Goal: Information Seeking & Learning: Find specific fact

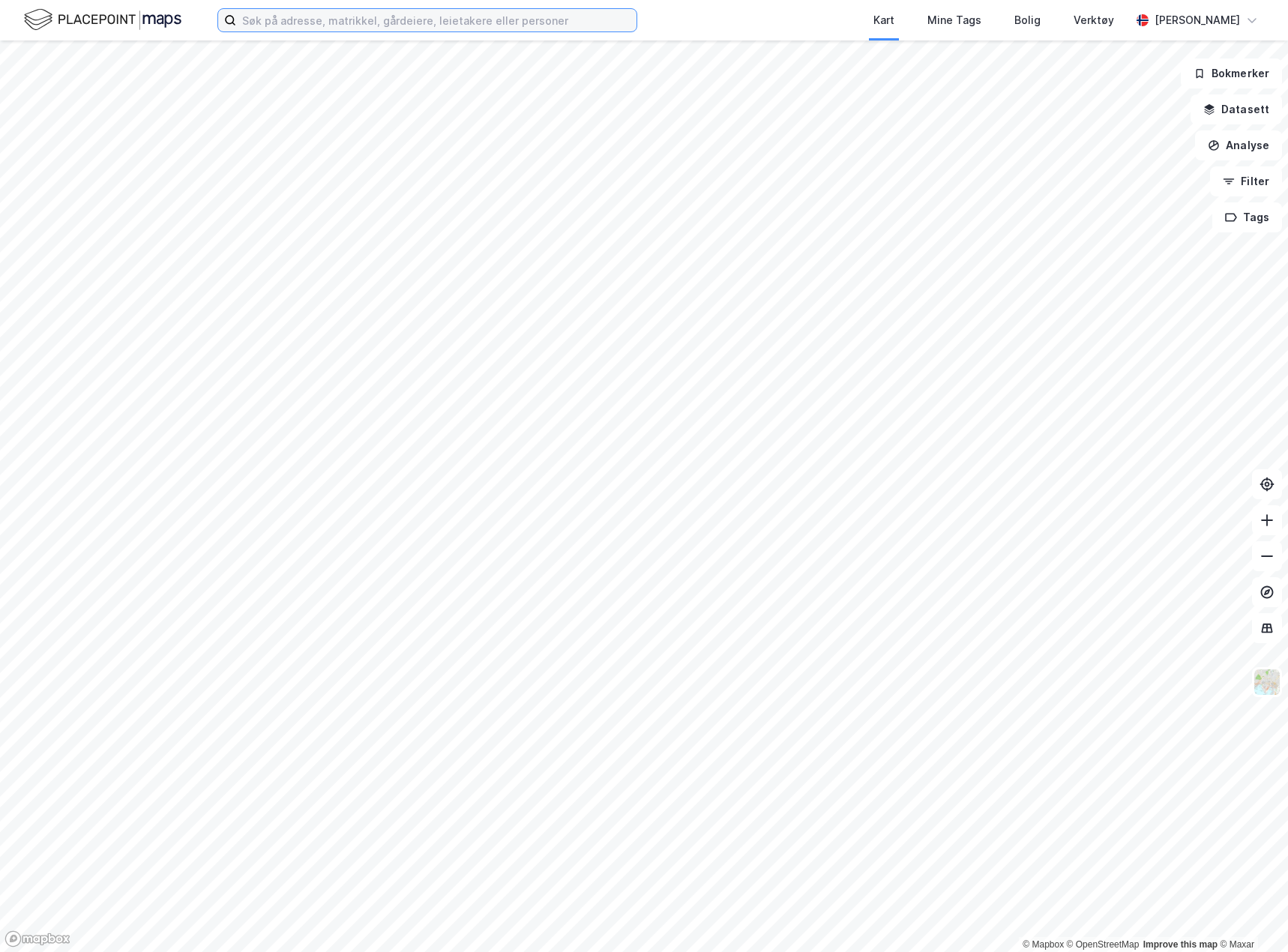
click at [394, 26] on input at bounding box center [437, 20] width 400 height 23
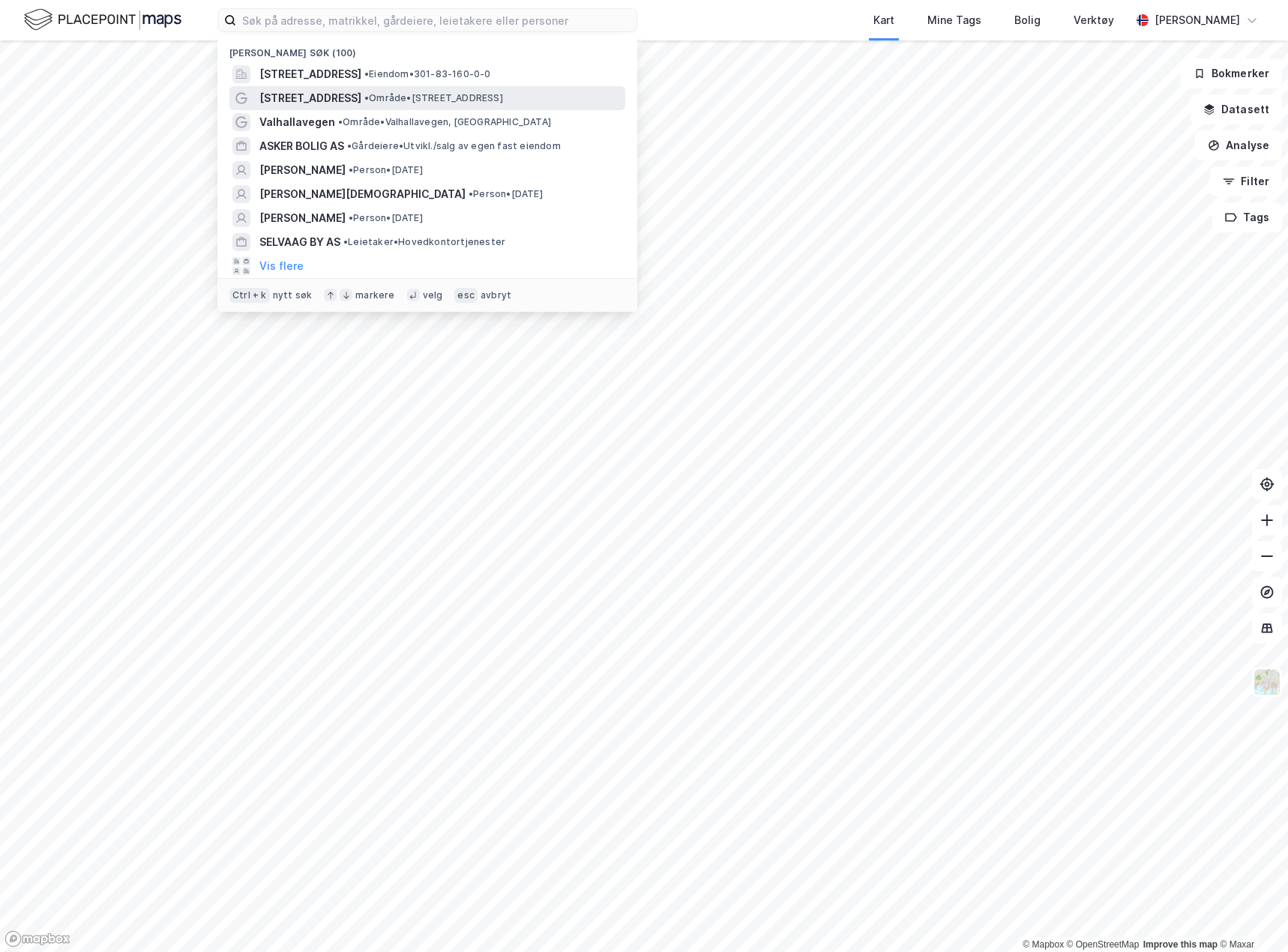
click at [356, 105] on div "[STREET_ADDRESS] • Område • [STREET_ADDRESS]" at bounding box center [441, 99] width 363 height 18
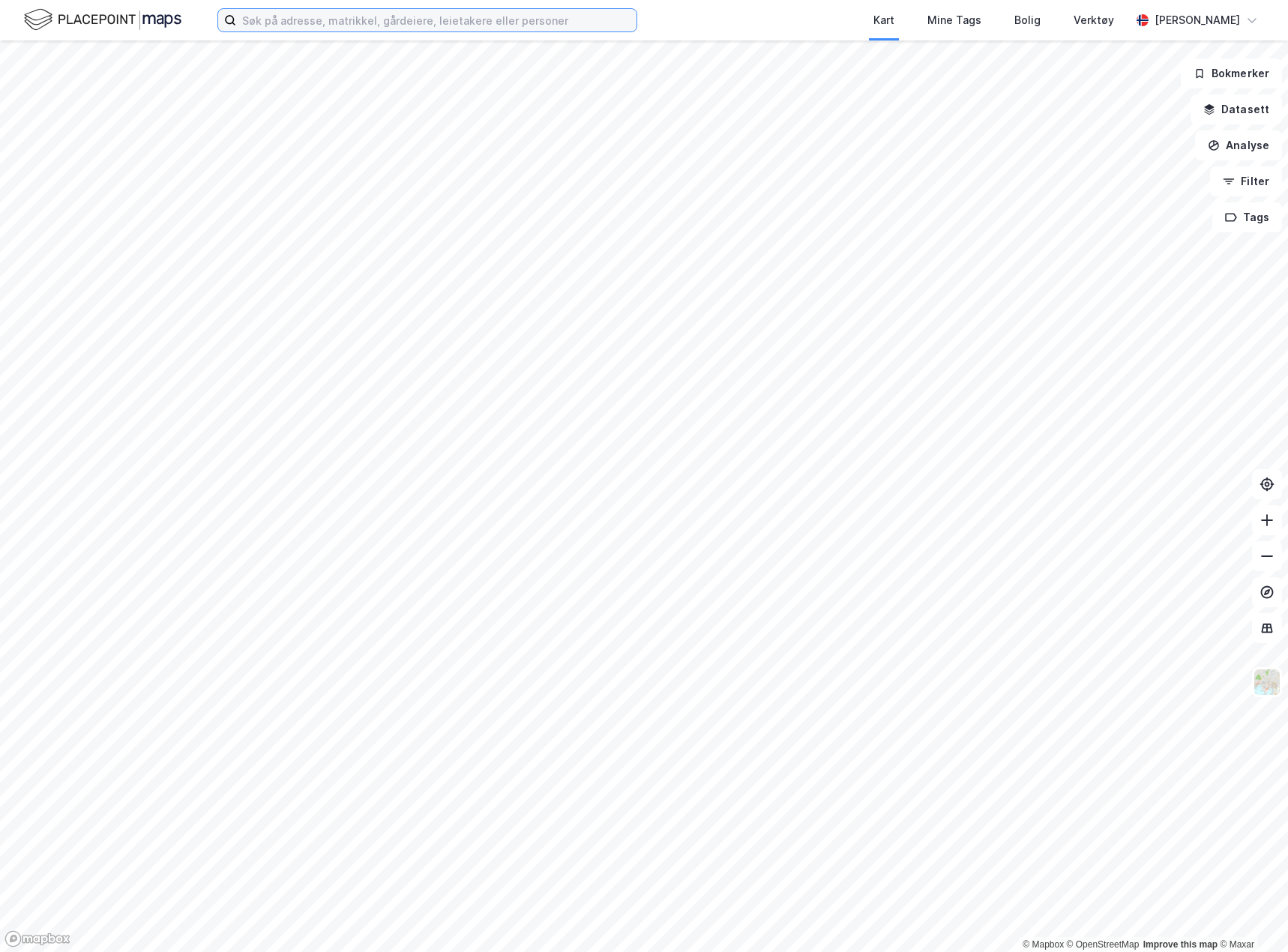
click at [331, 21] on input at bounding box center [437, 20] width 400 height 23
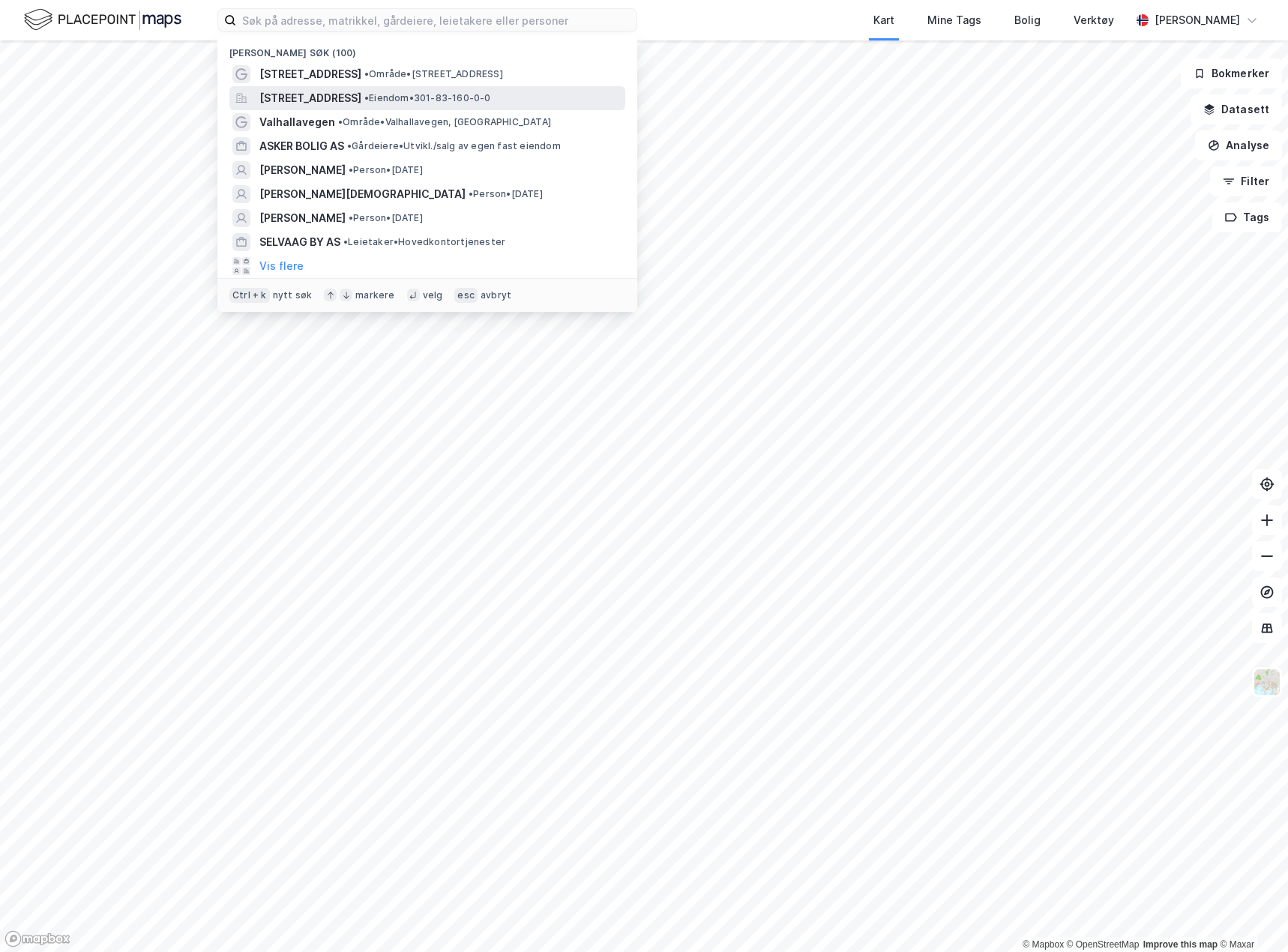
click at [332, 103] on span "[STREET_ADDRESS]" at bounding box center [310, 99] width 102 height 18
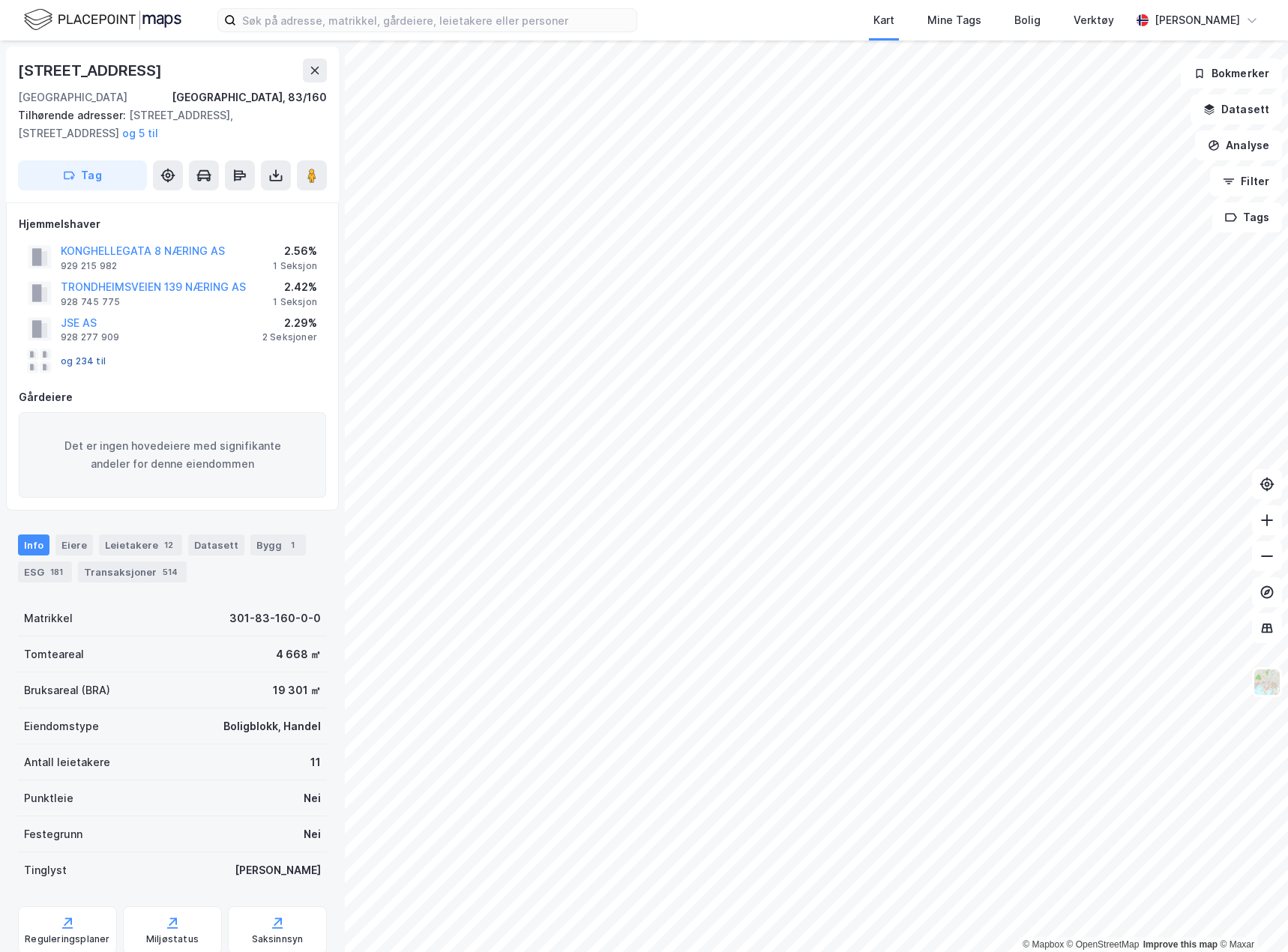
click at [0, 0] on button "og 234 til" at bounding box center [0, 0] width 0 height 0
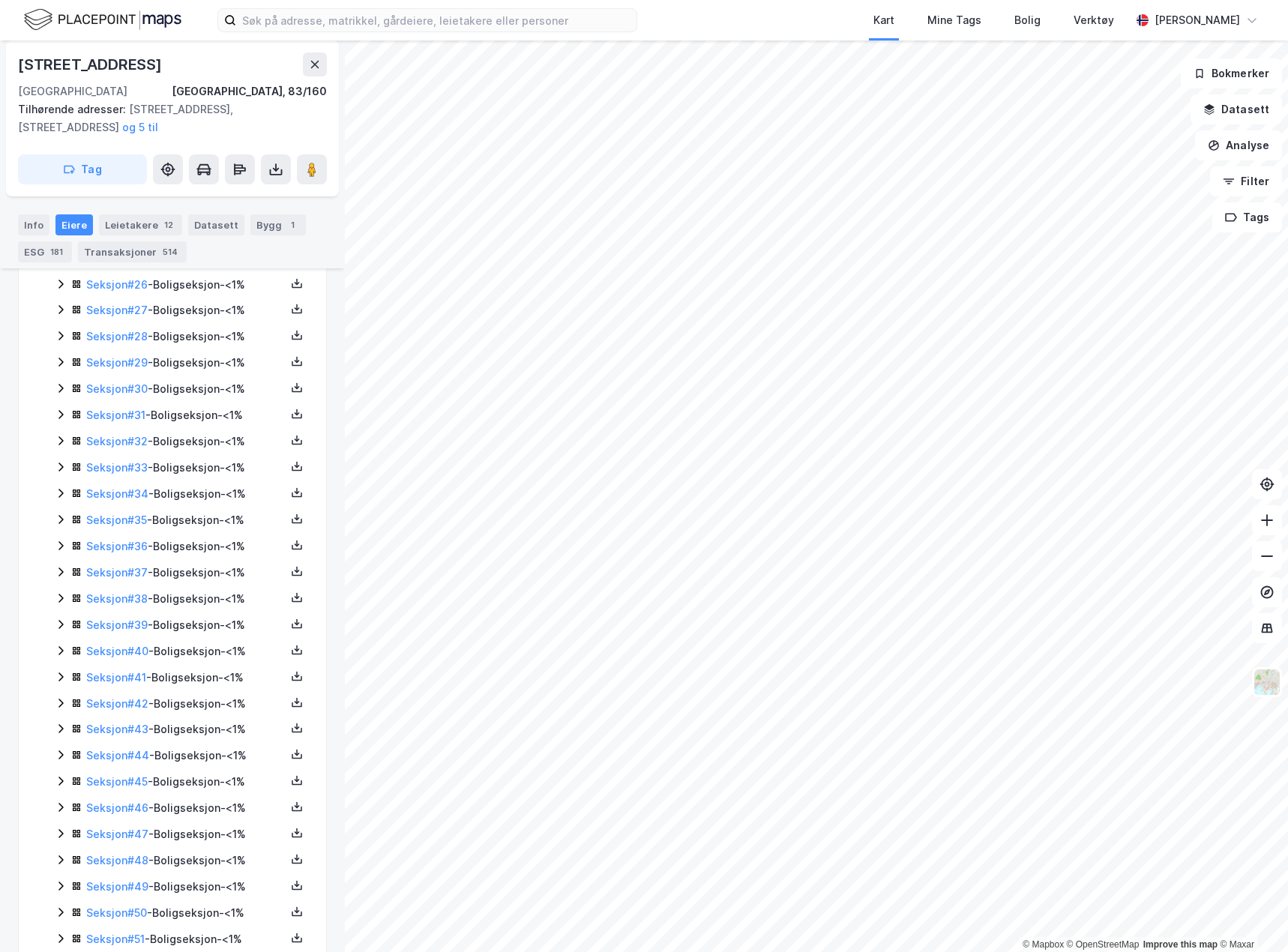
scroll to position [1349, 0]
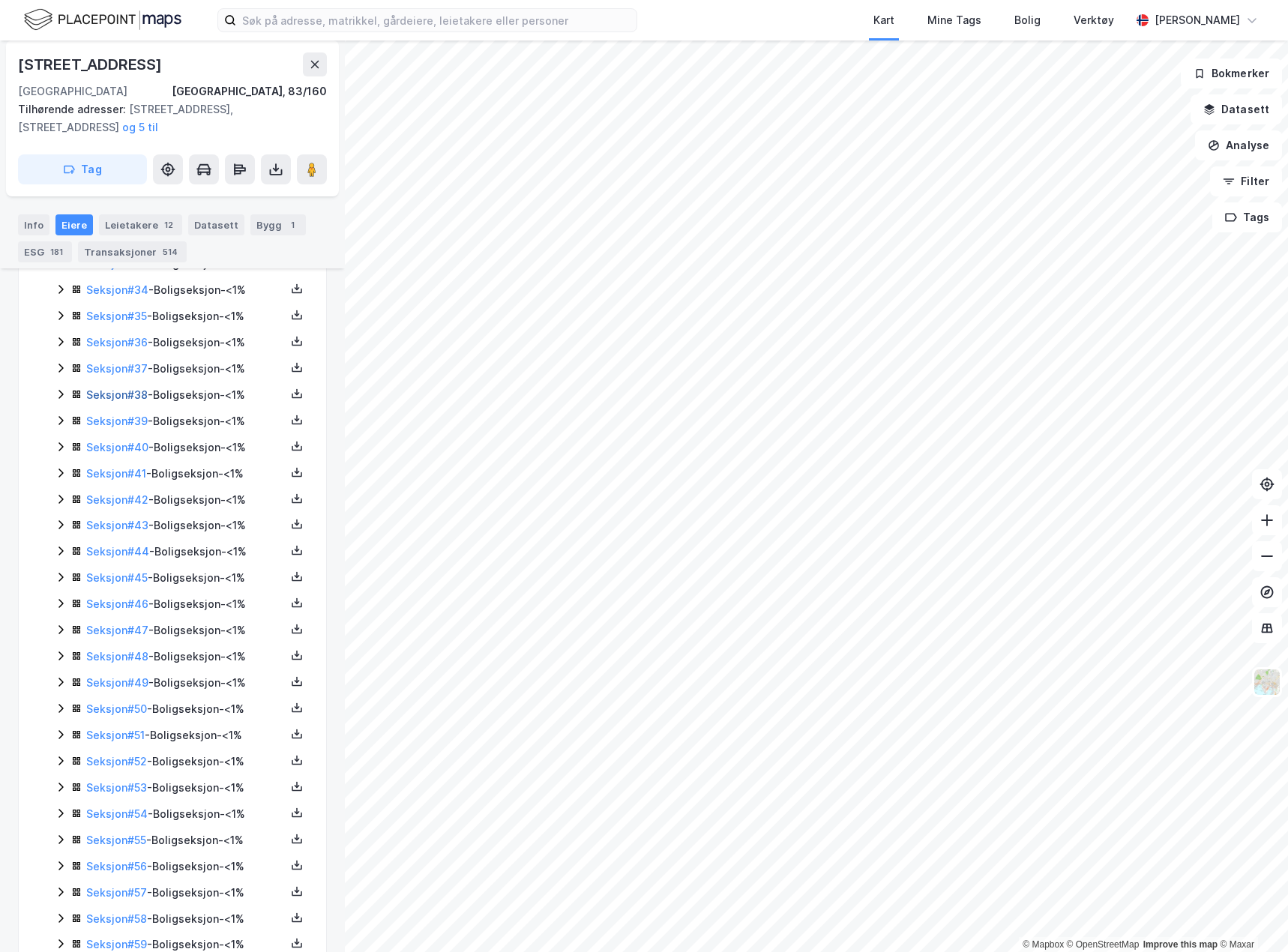
click at [109, 396] on link "Seksjon # 38" at bounding box center [117, 394] width 62 height 13
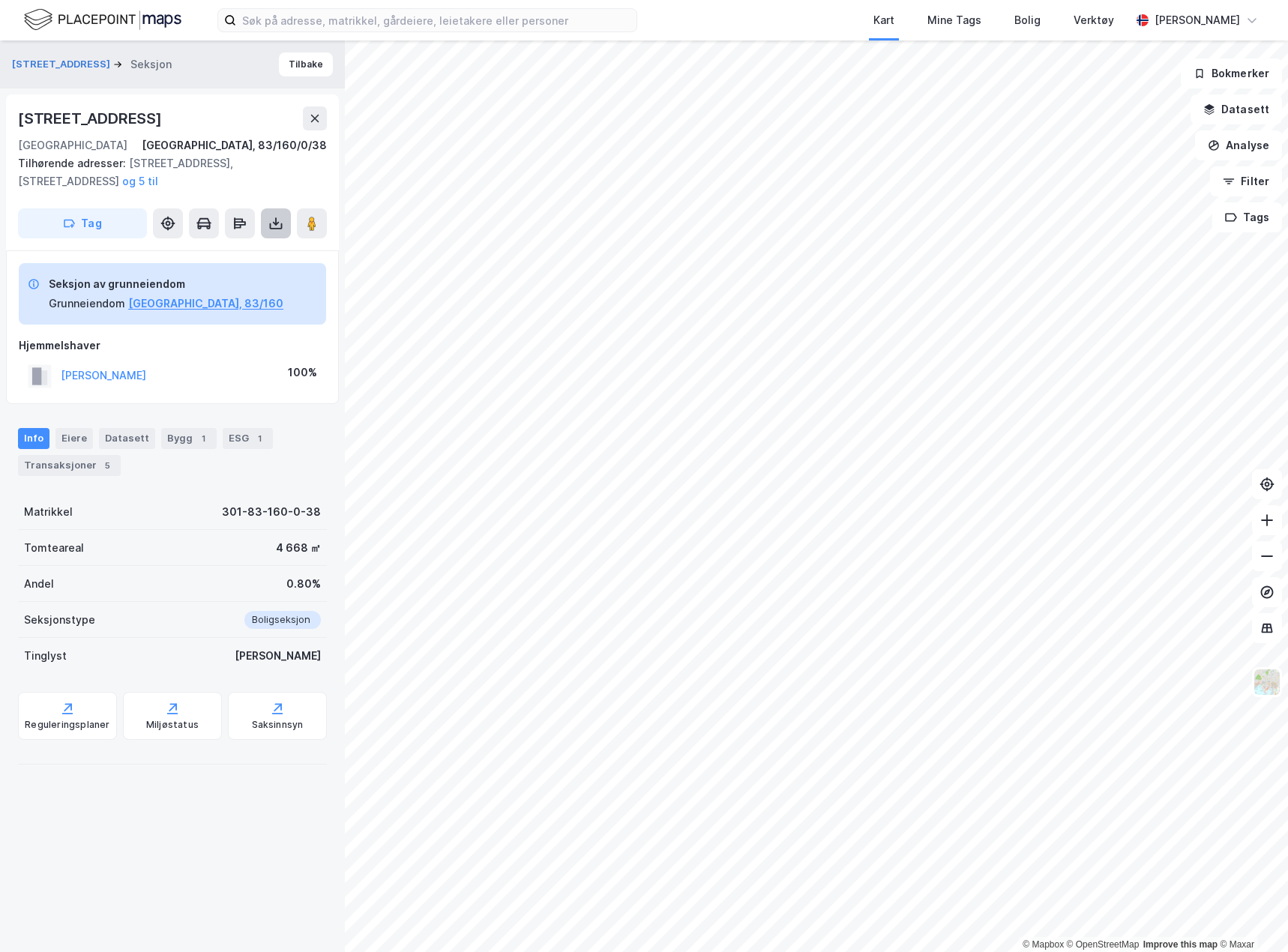
click at [266, 222] on button at bounding box center [276, 224] width 30 height 30
click at [233, 250] on div "Last ned grunnbok" at bounding box center [202, 254] width 87 height 12
click at [104, 65] on button "[STREET_ADDRESS]" at bounding box center [62, 65] width 101 height 15
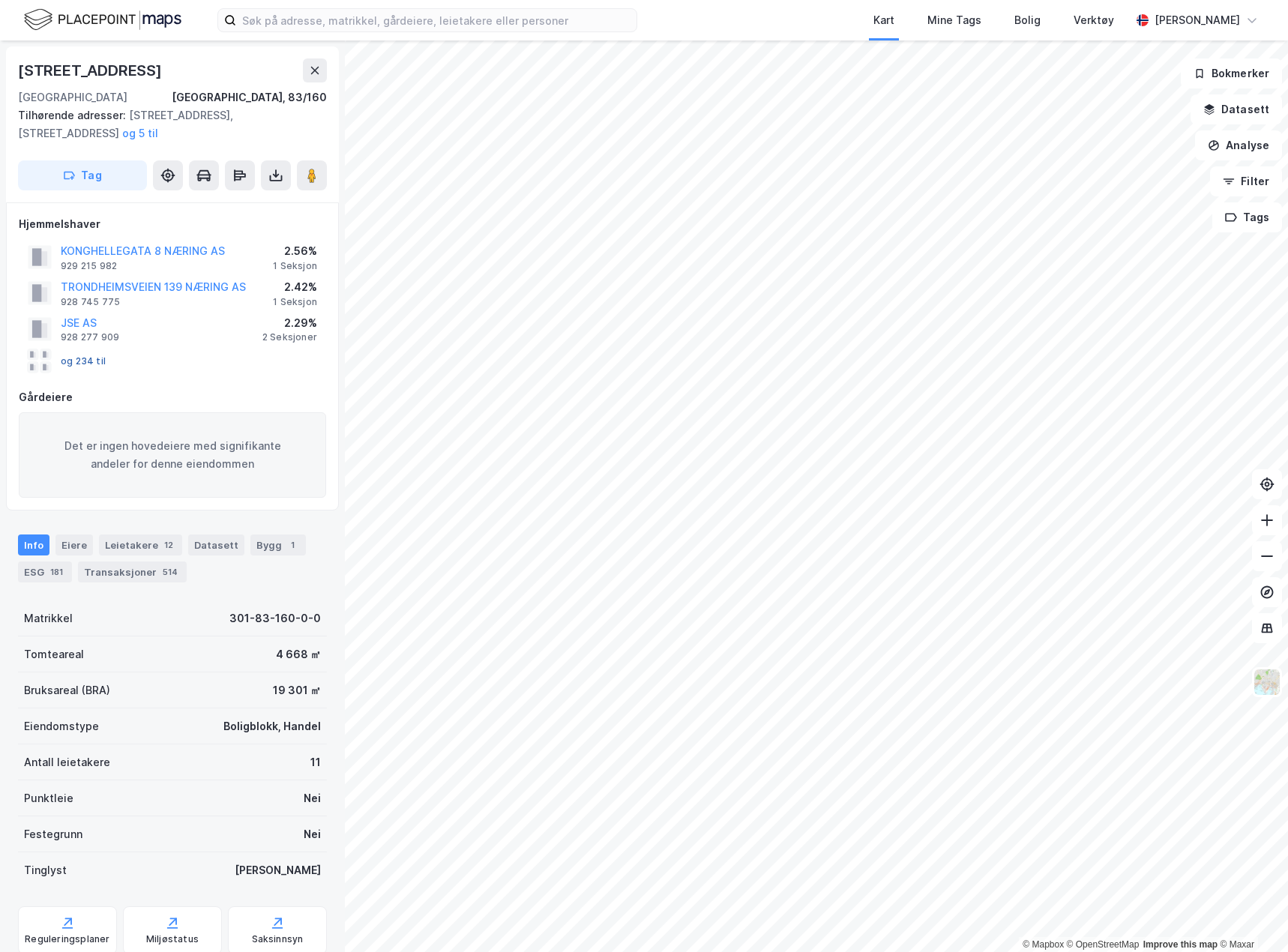
click at [0, 0] on button "og 234 til" at bounding box center [0, 0] width 0 height 0
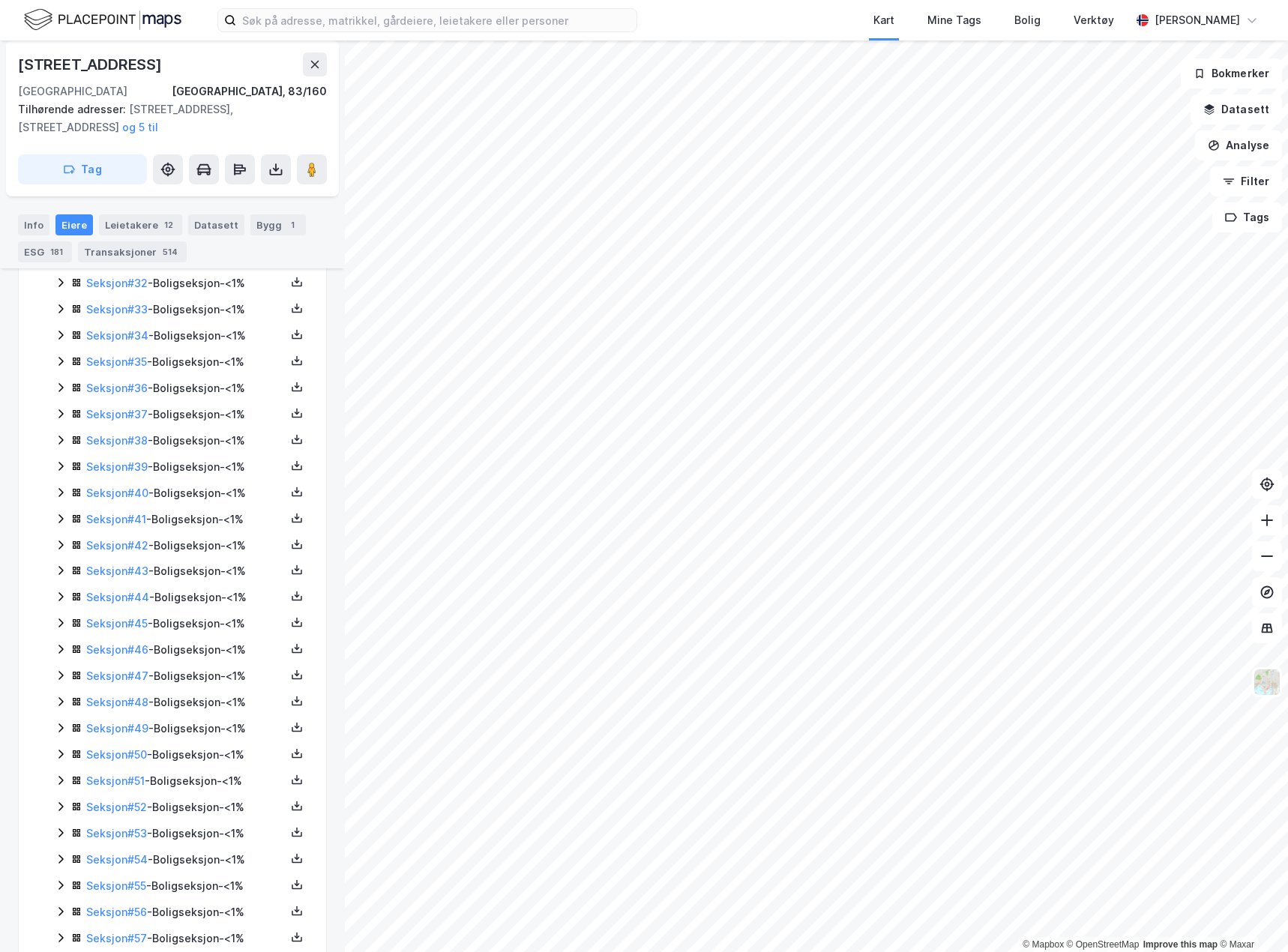
scroll to position [1227, 0]
click at [61, 469] on icon at bounding box center [61, 467] width 5 height 9
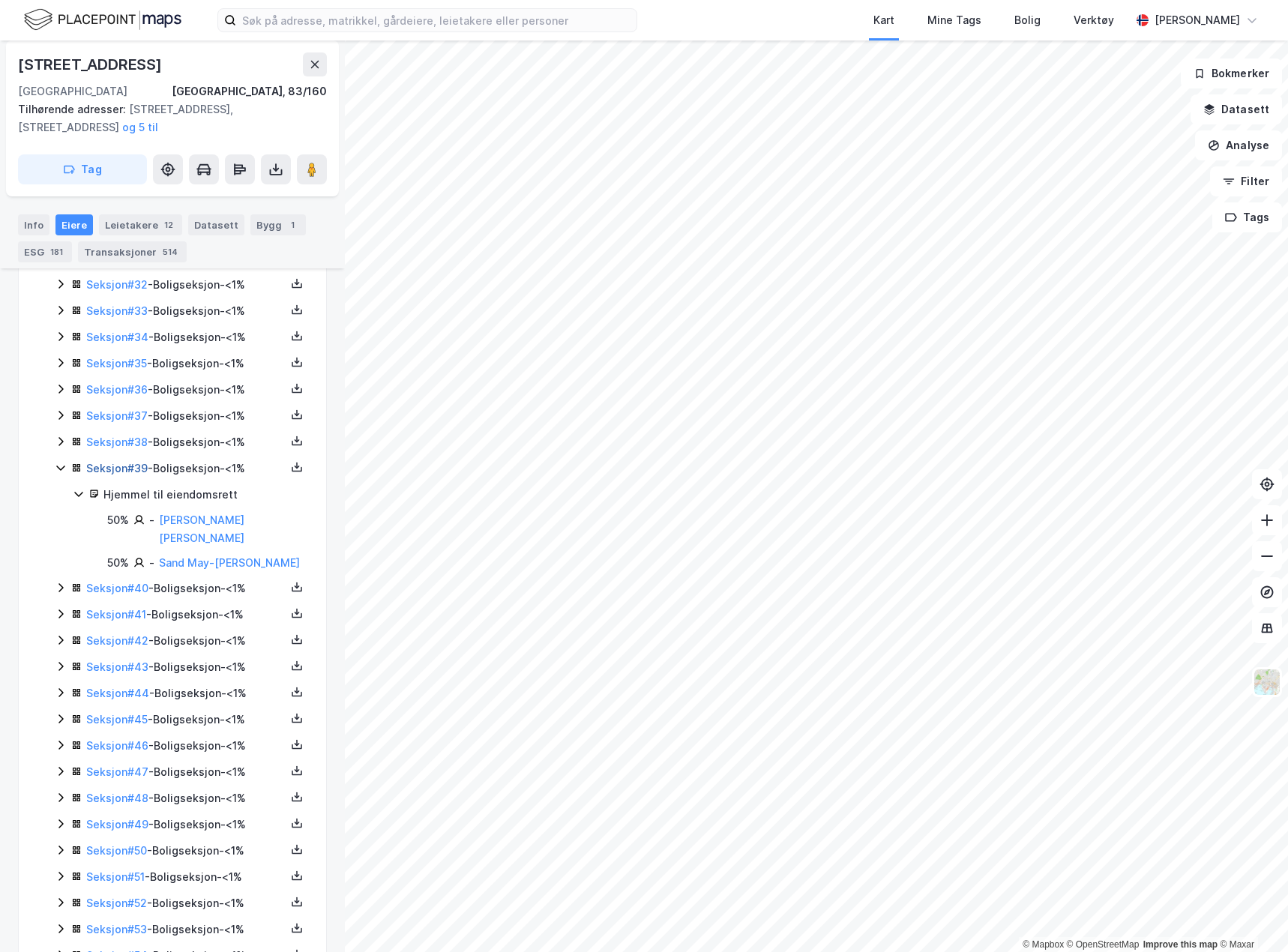
click at [120, 466] on link "Seksjon # 39" at bounding box center [117, 467] width 62 height 13
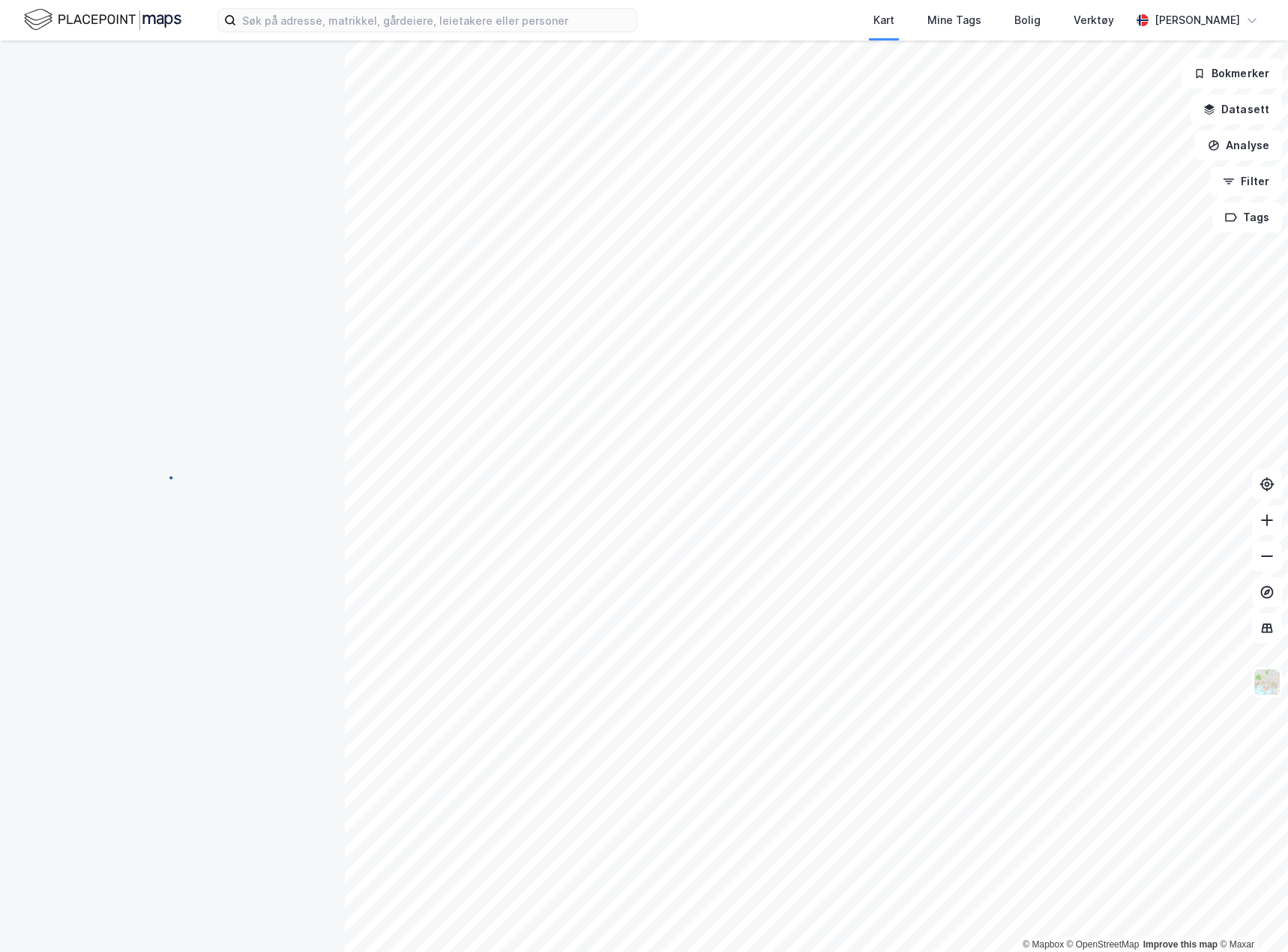
scroll to position [48, 0]
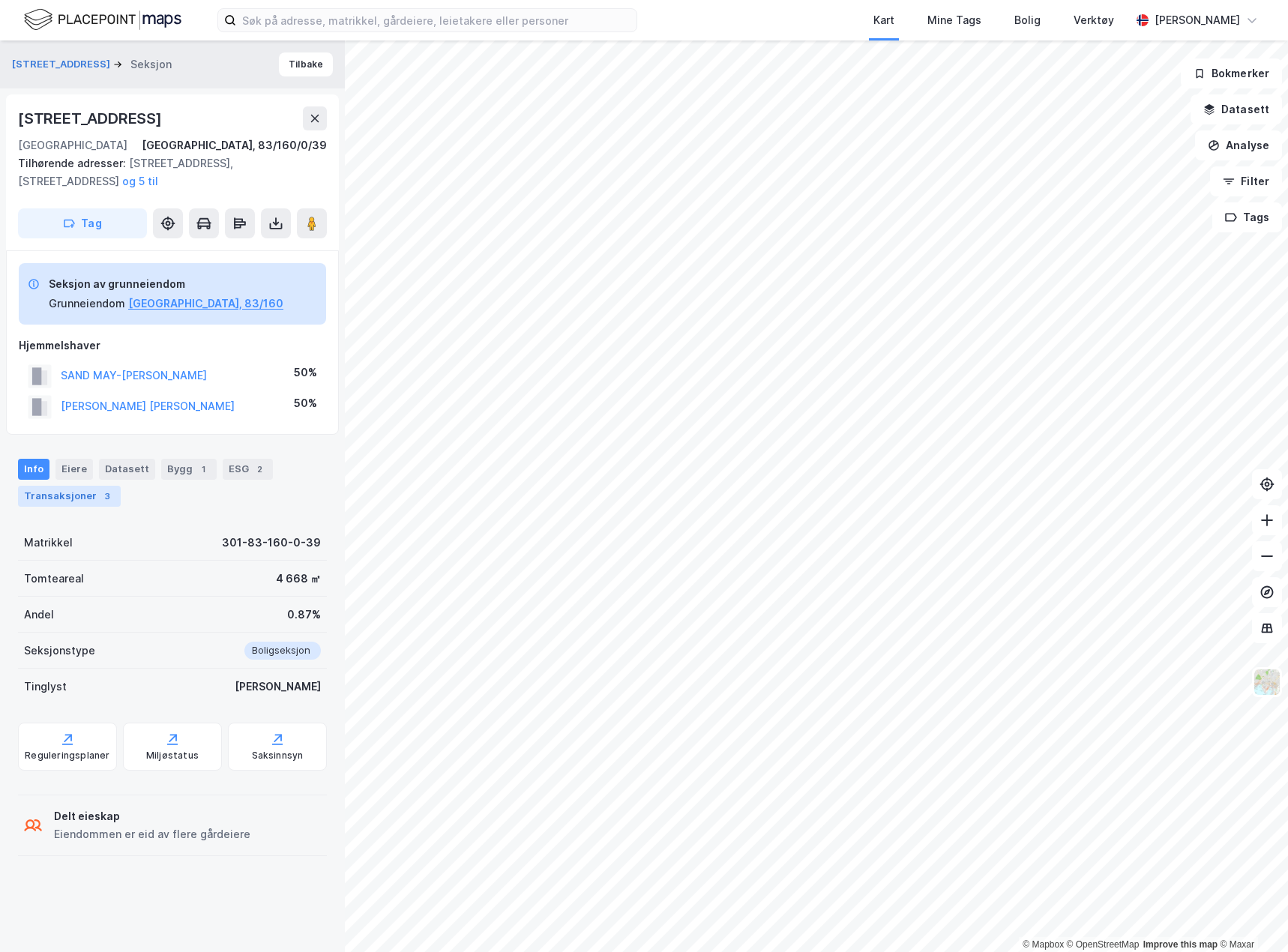
click at [86, 493] on div "Transaksjoner 3" at bounding box center [69, 496] width 102 height 21
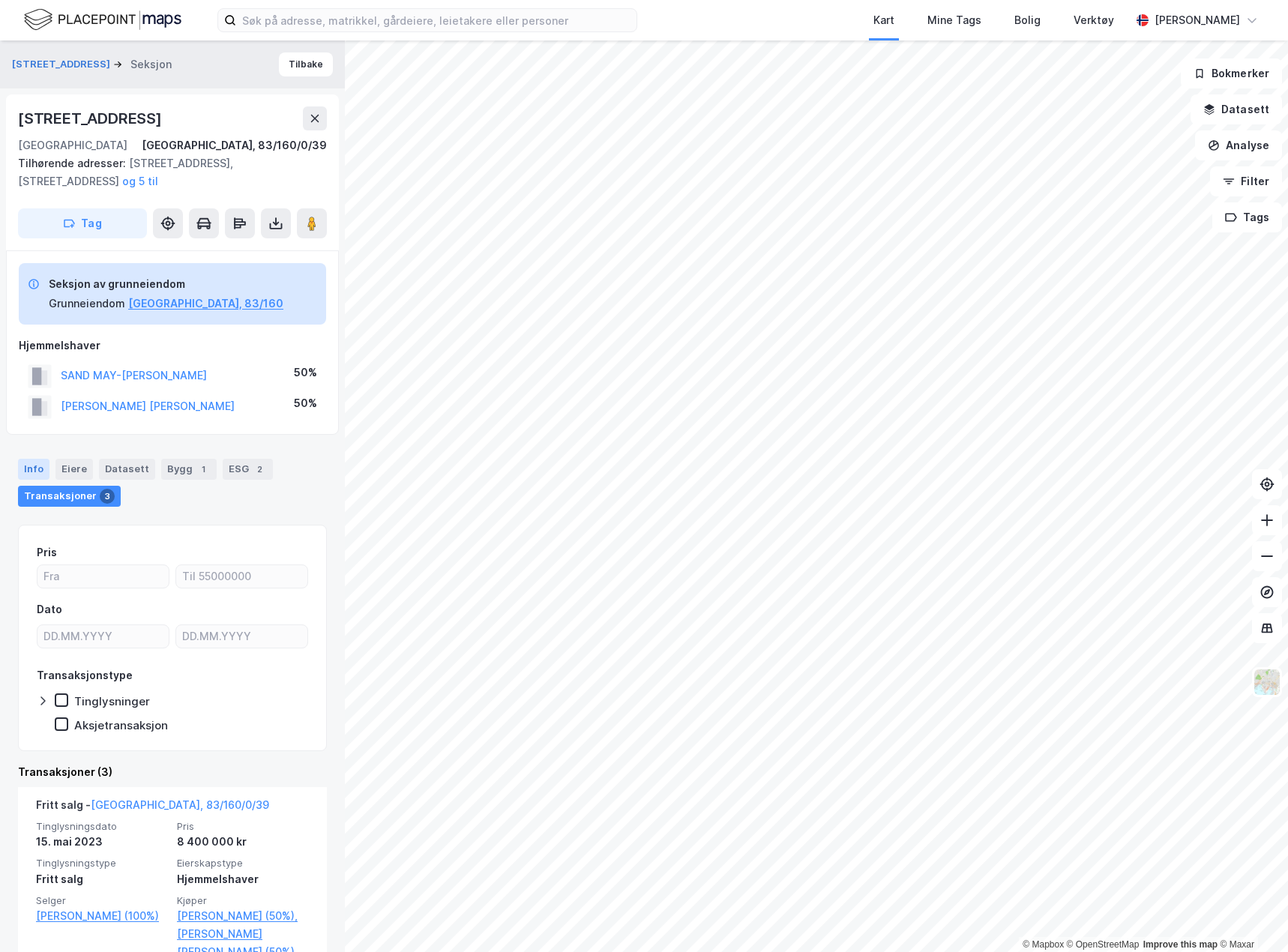
click at [38, 468] on div "Info" at bounding box center [34, 469] width 32 height 21
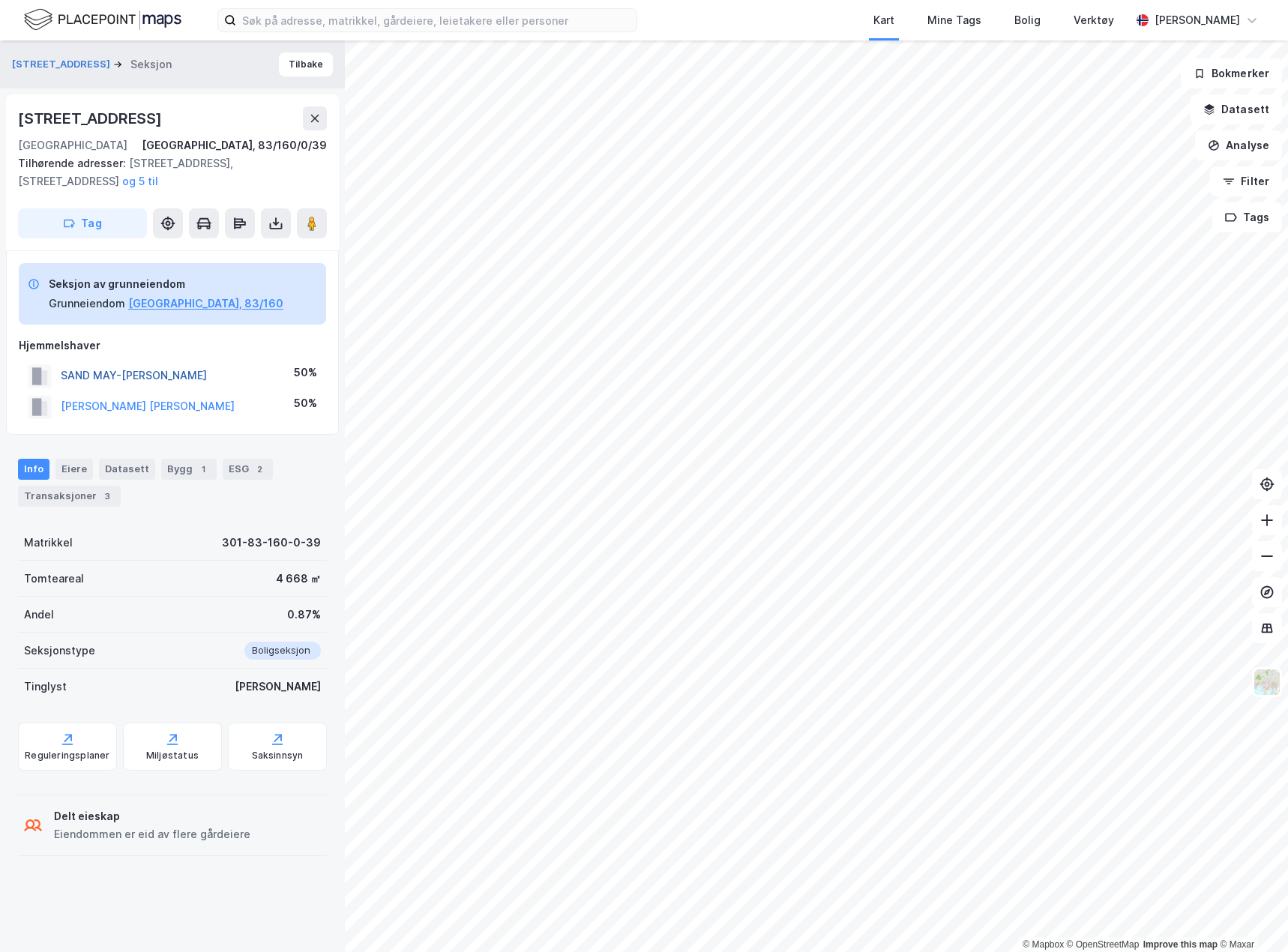
click at [0, 0] on button "SAND MAY-[PERSON_NAME]" at bounding box center [0, 0] width 0 height 0
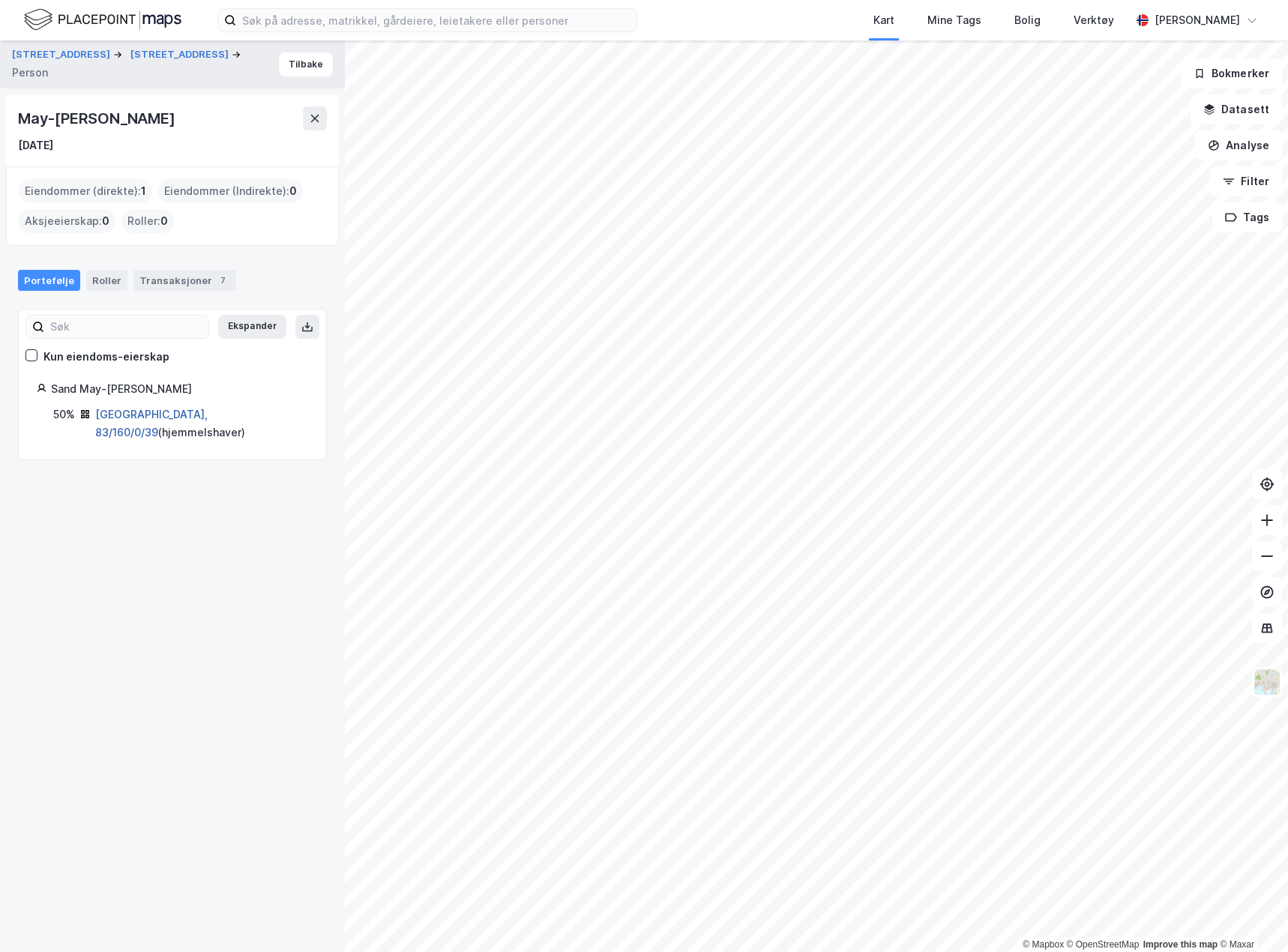
click at [139, 409] on link "[GEOGRAPHIC_DATA], 83/160/0/39" at bounding box center [151, 423] width 112 height 31
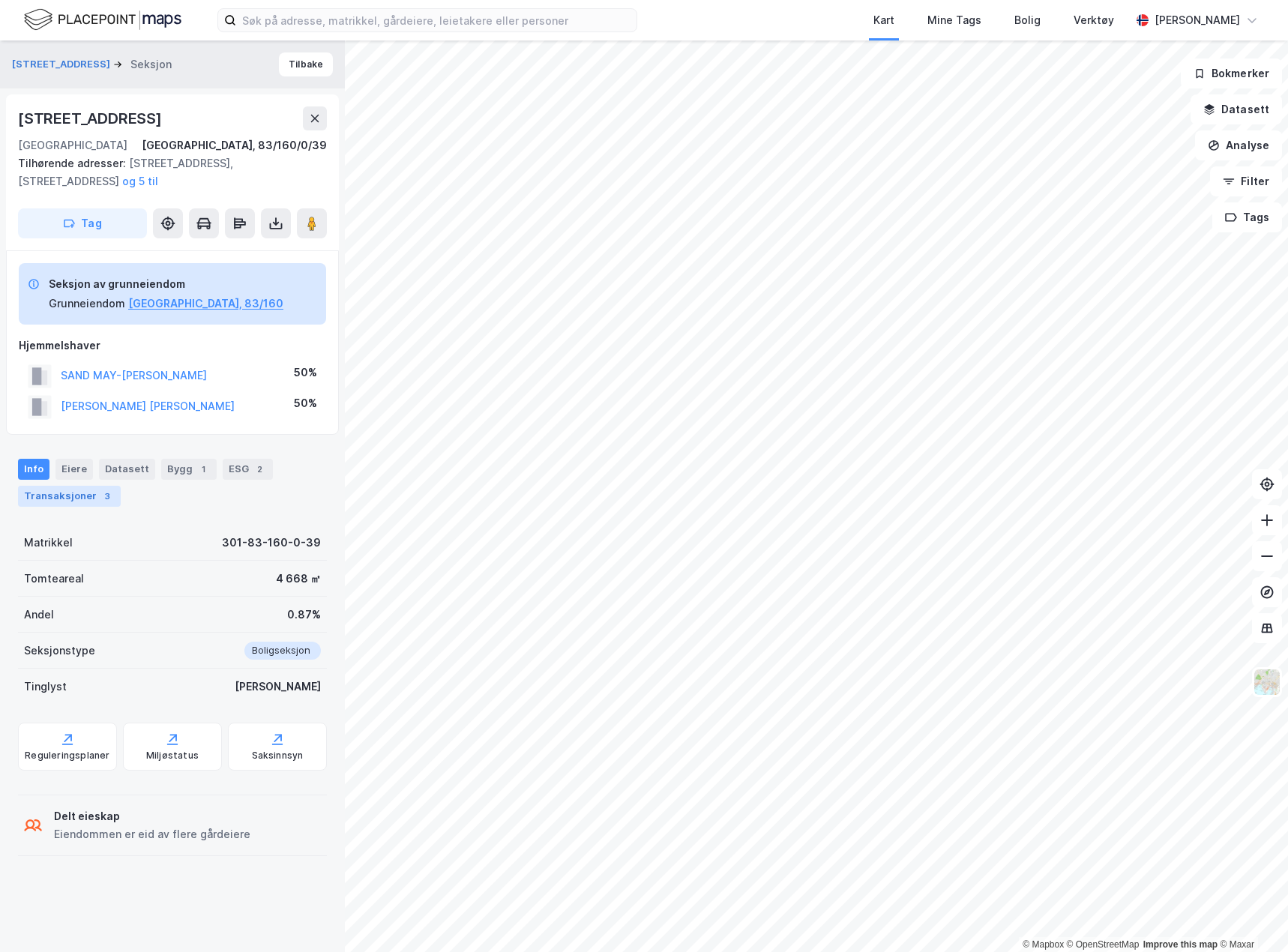
click at [84, 499] on div "Transaksjoner 3" at bounding box center [69, 496] width 102 height 21
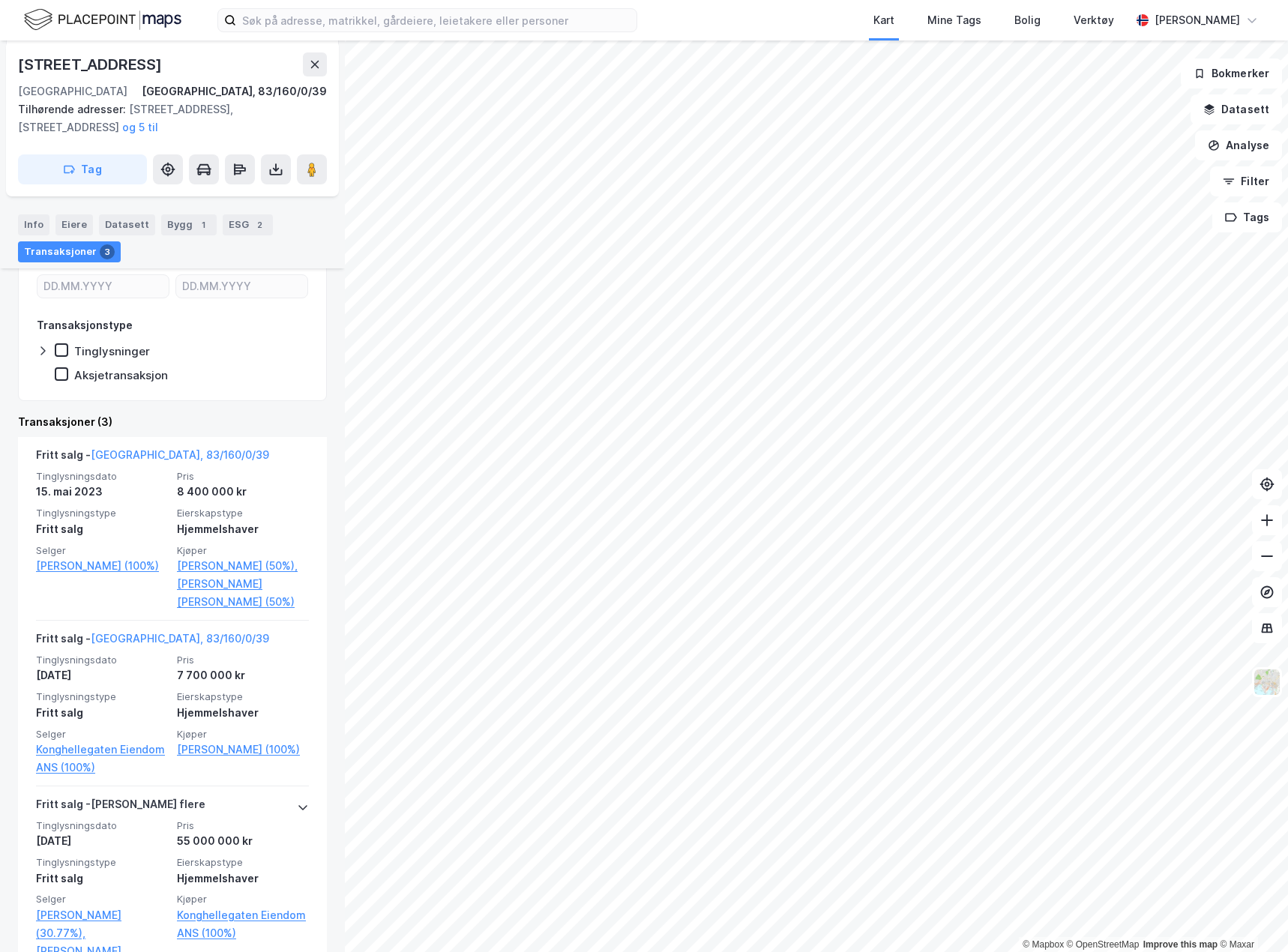
scroll to position [375, 0]
